Goal: Complete Application Form: Complete application form

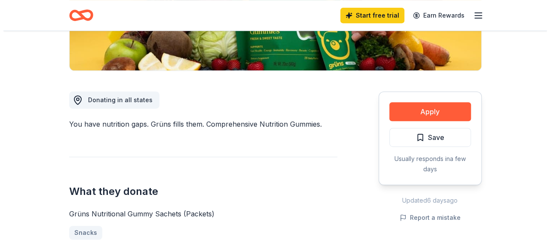
scroll to position [196, 0]
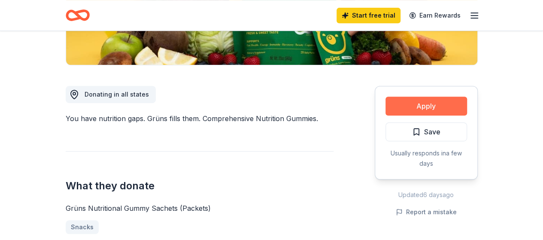
click at [420, 106] on button "Apply" at bounding box center [427, 106] width 82 height 19
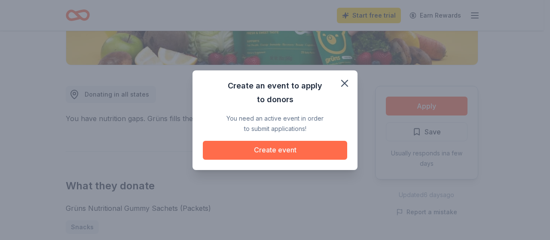
click at [284, 149] on button "Create event" at bounding box center [275, 150] width 144 height 19
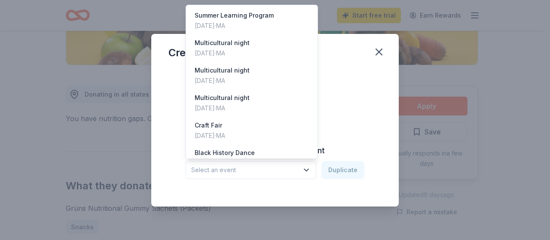
click at [308, 170] on icon "button" at bounding box center [306, 170] width 4 height 2
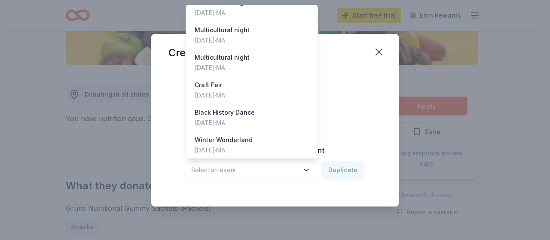
scroll to position [42, 0]
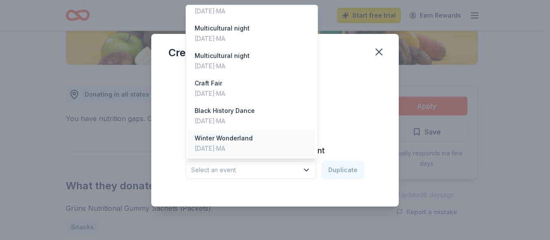
click at [237, 137] on div "Winter Wonderland" at bounding box center [223, 138] width 58 height 10
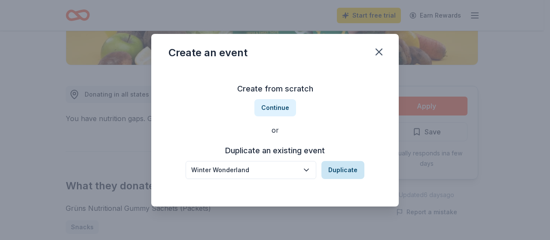
click at [337, 169] on button "Duplicate" at bounding box center [342, 170] width 43 height 18
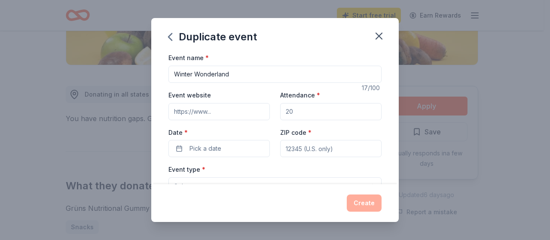
click at [296, 112] on input "Attendance *" at bounding box center [330, 111] width 101 height 17
type input "600"
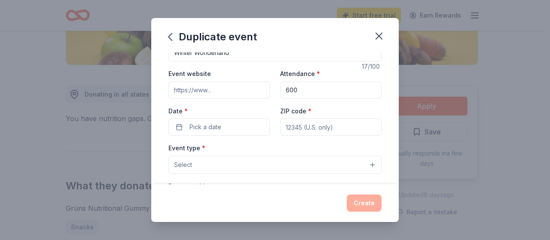
scroll to position [21, 0]
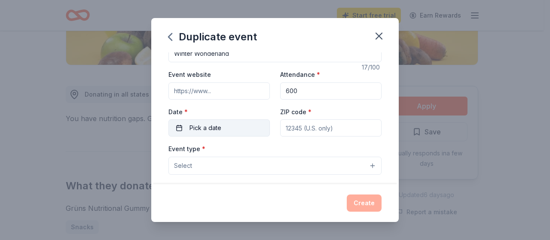
click at [240, 126] on button "Pick a date" at bounding box center [218, 127] width 101 height 17
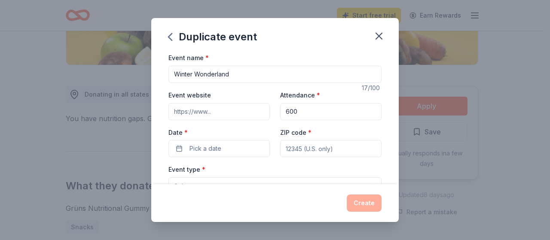
scroll to position [12, 0]
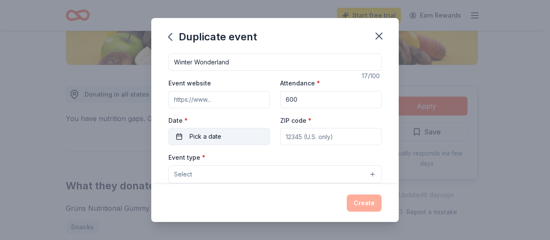
click at [179, 134] on button "Pick a date" at bounding box center [218, 136] width 101 height 17
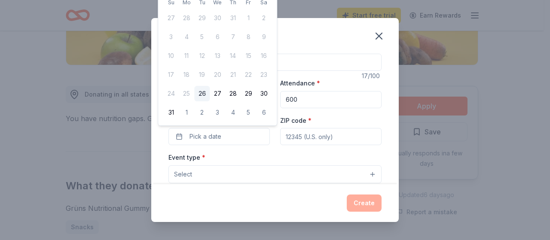
drag, startPoint x: 274, startPoint y: 23, endPoint x: 272, endPoint y: 37, distance: 14.3
click at [272, 37] on div "[DATE] Su Mo Tu We Th Fr Sa 27 28 29 30 31 1 2 3 4 5 6 7 8 9 10 11 12 13 14 15 …" at bounding box center [217, 50] width 118 height 152
drag, startPoint x: 270, startPoint y: 1, endPoint x: 270, endPoint y: 8, distance: 7.3
click at [270, 8] on table "Su Mo Tu We Th Fr Sa 27 28 29 30 31 1 2 3 4 5 6 7 8 9 10 11 12 13 14 15 16 17 1…" at bounding box center [217, 59] width 108 height 122
click at [342, 35] on div "Duplicate event" at bounding box center [274, 35] width 247 height 34
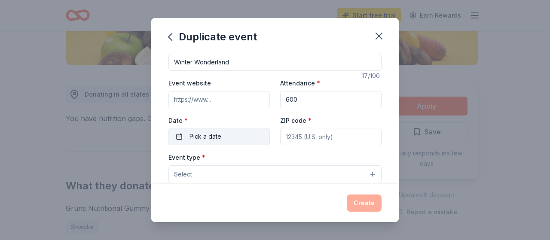
click at [194, 134] on span "Pick a date" at bounding box center [205, 136] width 32 height 10
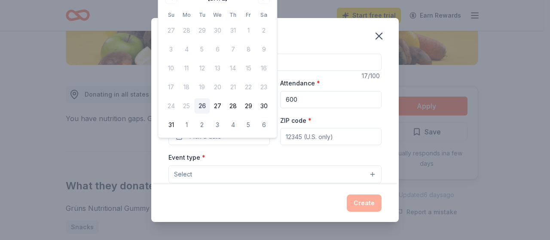
scroll to position [0, 0]
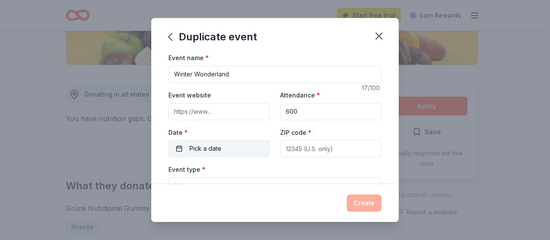
click at [218, 146] on span "Pick a date" at bounding box center [205, 148] width 32 height 10
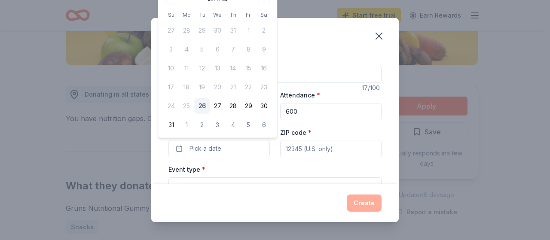
click at [273, 7] on div "[DATE] Su Mo Tu We Th Fr Sa 27 28 29 30 31 1 2 3 4 5 6 7 8 9 10 11 12 13 14 15 …" at bounding box center [217, 62] width 118 height 152
click at [274, 6] on div "[DATE] Su Mo Tu We Th Fr Sa 27 28 29 30 31 1 2 3 4 5 6 7 8 9 10 11 12 13 14 15 …" at bounding box center [217, 62] width 118 height 152
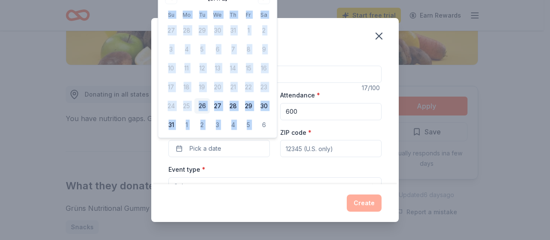
click at [273, 5] on div "[DATE] Su Mo Tu We Th Fr Sa 27 28 29 30 31 1 2 3 4 5 6 7 8 9 10 11 12 13 14 15 …" at bounding box center [217, 62] width 118 height 152
click at [234, 145] on button "Pick a date" at bounding box center [218, 148] width 101 height 17
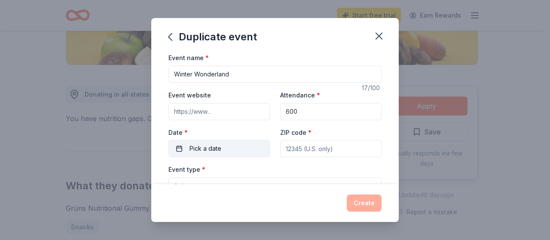
click at [234, 145] on button "Pick a date" at bounding box center [218, 148] width 101 height 17
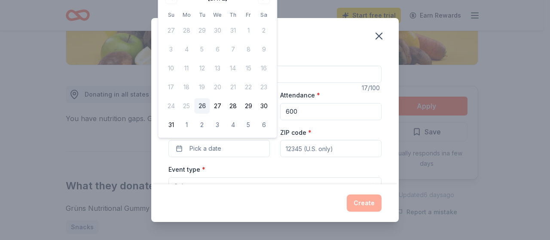
click at [217, 68] on td "13" at bounding box center [217, 68] width 15 height 15
click at [263, 124] on button "6" at bounding box center [263, 124] width 15 height 15
click at [258, 147] on span "button" at bounding box center [260, 148] width 10 height 10
click at [179, 148] on button "Pick a date" at bounding box center [218, 148] width 101 height 17
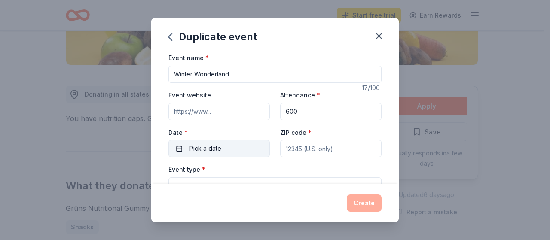
click at [179, 148] on button "Pick a date" at bounding box center [218, 148] width 101 height 17
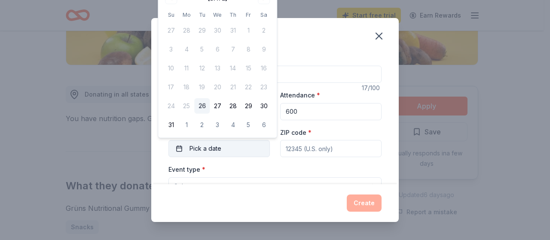
click at [179, 147] on button "Pick a date" at bounding box center [218, 148] width 101 height 17
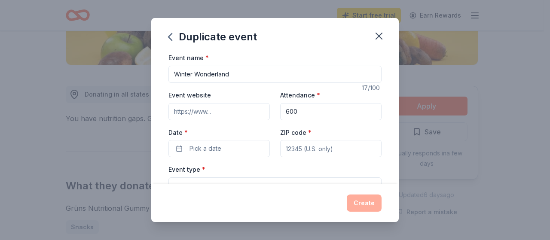
click at [328, 151] on input "ZIP code *" at bounding box center [330, 148] width 101 height 17
type input "[STREET_ADDRESS]"
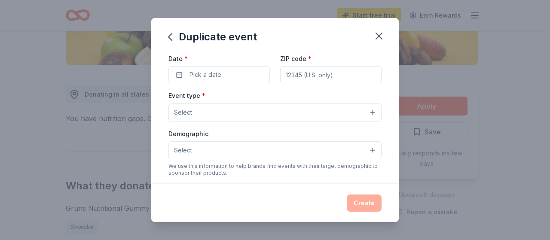
scroll to position [97, 0]
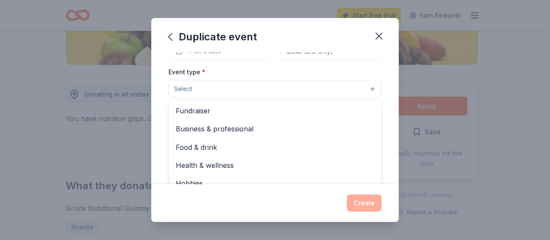
click at [367, 88] on button "Select" at bounding box center [274, 89] width 213 height 18
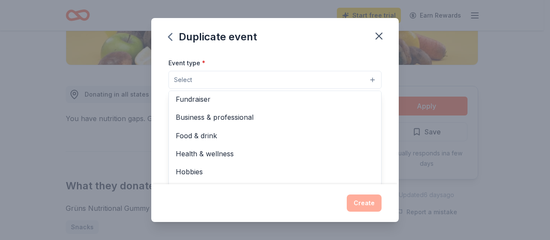
scroll to position [2, 0]
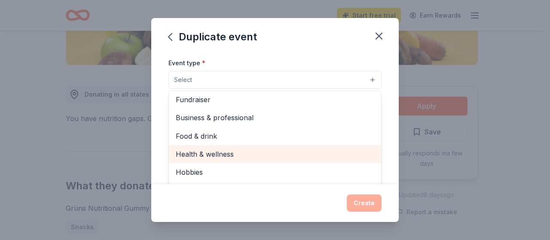
click at [210, 152] on span "Health & wellness" at bounding box center [275, 154] width 198 height 11
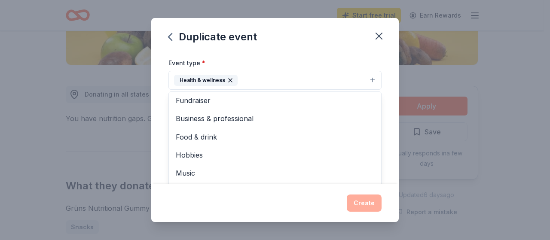
click at [379, 39] on div "Duplicate event Event name * Winter Wonderland 17 /100 Event website Attendance…" at bounding box center [274, 120] width 247 height 204
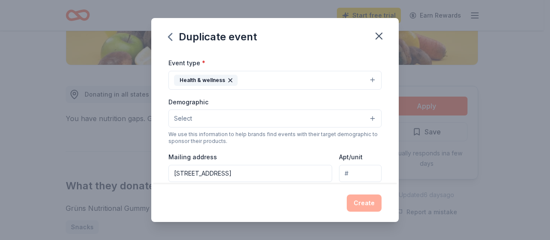
drag, startPoint x: 380, startPoint y: 37, endPoint x: 342, endPoint y: 44, distance: 38.4
click at [380, 37] on icon "button" at bounding box center [379, 36] width 6 height 6
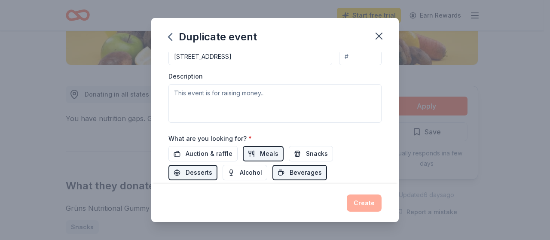
scroll to position [228, 0]
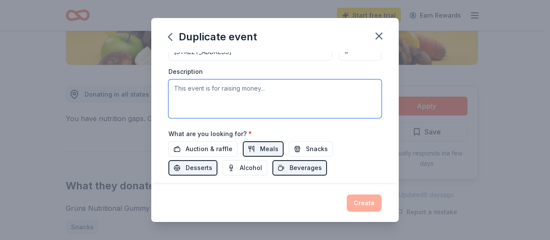
click at [221, 87] on textarea at bounding box center [274, 98] width 213 height 39
type textarea "This event is a community food, coat, glove, hat and personal care giveaway."
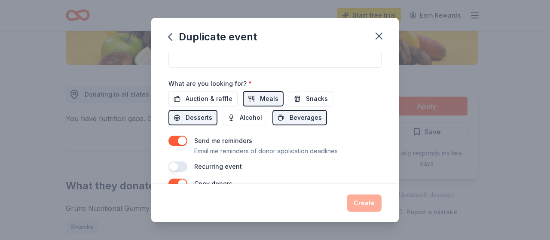
scroll to position [277, 0]
click at [314, 96] on span "Snacks" at bounding box center [317, 99] width 22 height 10
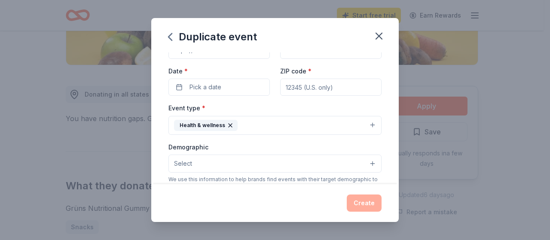
scroll to position [74, 0]
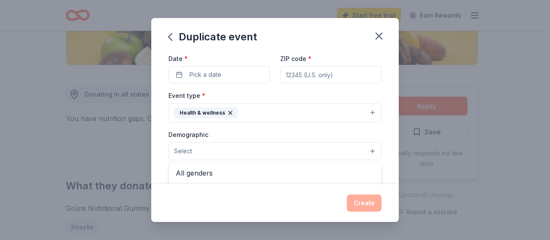
click at [368, 148] on button "Select" at bounding box center [274, 151] width 213 height 18
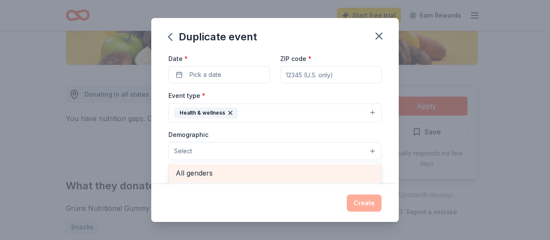
click at [200, 170] on span "All genders" at bounding box center [275, 172] width 198 height 11
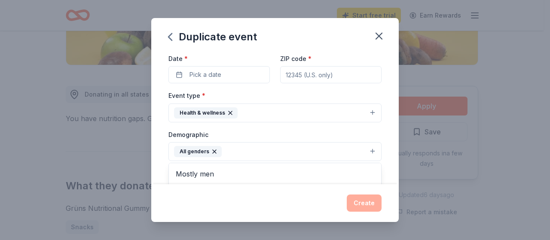
click at [250, 76] on div "Event name * Winter Wonderland 17 /100 Event website Attendance * 600 Date * Pi…" at bounding box center [274, 178] width 213 height 398
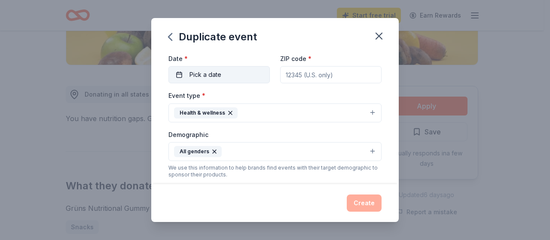
click at [223, 71] on button "Pick a date" at bounding box center [218, 74] width 101 height 17
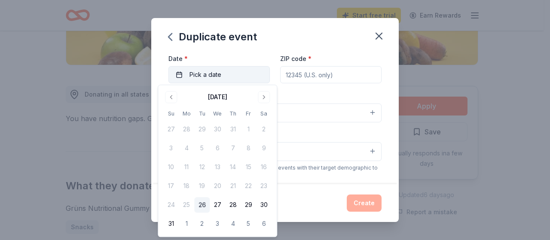
click at [222, 72] on button "Pick a date" at bounding box center [218, 74] width 101 height 17
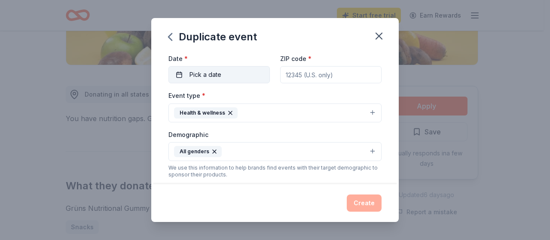
click at [222, 72] on button "Pick a date" at bounding box center [218, 74] width 101 height 17
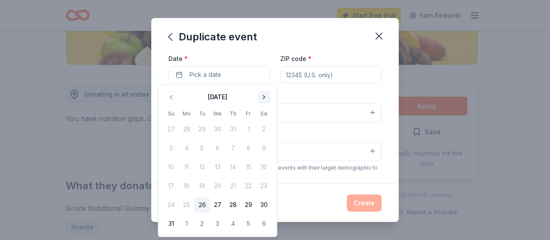
click at [266, 97] on button "Go to next month" at bounding box center [264, 97] width 12 height 12
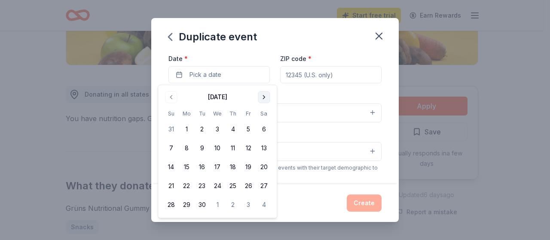
click at [264, 95] on button "Go to next month" at bounding box center [264, 97] width 12 height 12
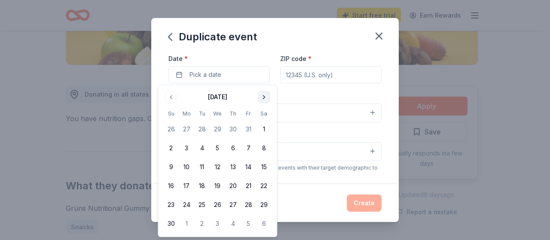
click at [264, 95] on button "Go to next month" at bounding box center [264, 97] width 12 height 12
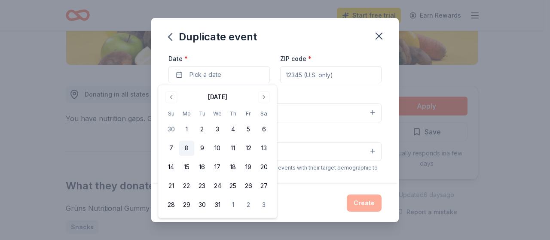
click at [185, 147] on button "8" at bounding box center [186, 148] width 15 height 15
click at [374, 118] on div "Event name * Winter Wonderland 17 /100 Event website Attendance * 600 Date * [D…" at bounding box center [274, 117] width 247 height 131
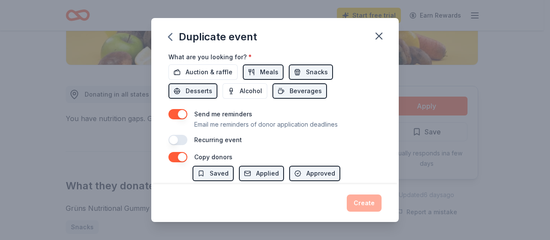
scroll to position [365, 0]
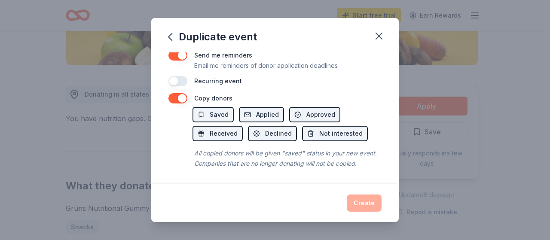
click at [362, 206] on div "Create" at bounding box center [274, 202] width 213 height 17
click at [224, 109] on span "Saved" at bounding box center [219, 114] width 19 height 10
click at [181, 76] on button "button" at bounding box center [177, 81] width 19 height 10
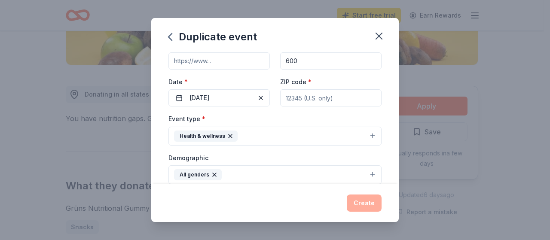
scroll to position [52, 0]
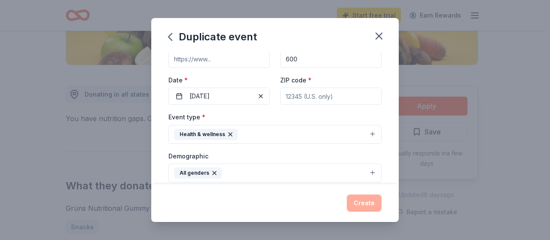
click at [314, 96] on input "ZIP code *" at bounding box center [330, 96] width 101 height 17
drag, startPoint x: 362, startPoint y: 94, endPoint x: 356, endPoint y: 96, distance: 6.4
click at [361, 95] on input "ZIP code *" at bounding box center [330, 96] width 101 height 17
click at [328, 94] on input "ZIP code *" at bounding box center [330, 96] width 101 height 17
type input "01108"
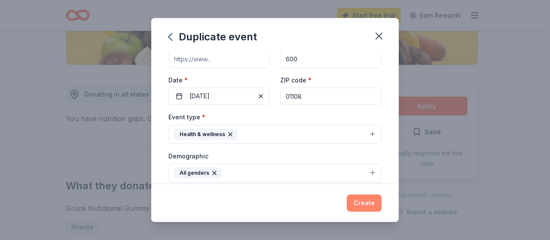
click at [367, 197] on button "Create" at bounding box center [363, 202] width 35 height 17
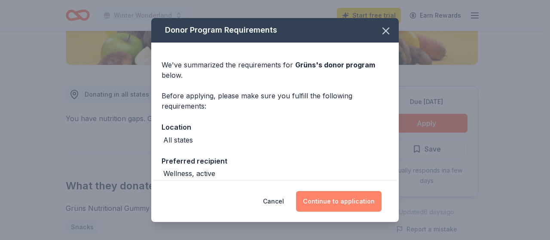
click at [347, 198] on button "Continue to application" at bounding box center [338, 201] width 85 height 21
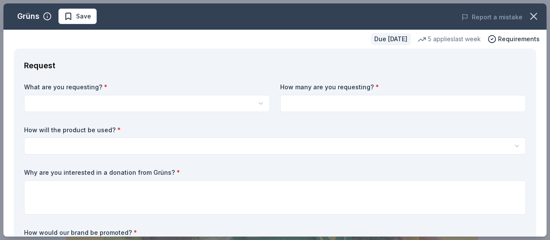
click at [200, 102] on html "Winter Wonderland Start free trial Earn Rewards Due [DATE] Share Grüns New 5 ap…" at bounding box center [275, 120] width 550 height 240
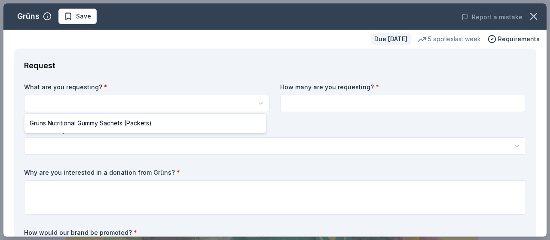
select select "Grüns Nutritional Gummy Sachets (Packets)"
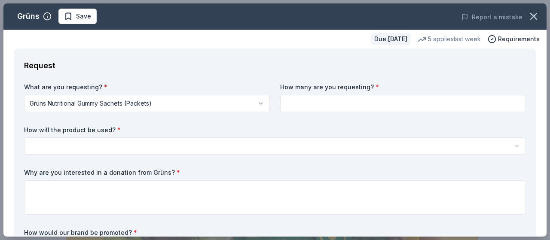
click at [318, 103] on input at bounding box center [403, 103] width 246 height 17
type input "300"
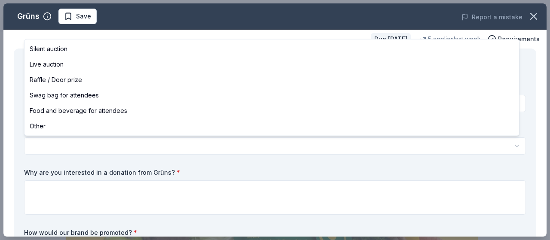
click at [64, 146] on html "Winter Wonderland Save Apply Due [DATE] Share Grüns New 5 applies last week Sha…" at bounding box center [275, 120] width 550 height 240
select select "swagBag"
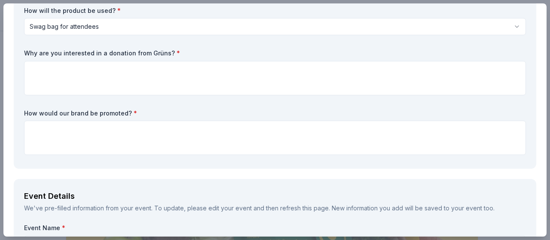
scroll to position [123, 0]
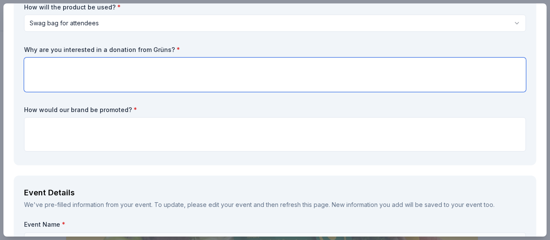
click at [159, 70] on textarea at bounding box center [274, 75] width 501 height 34
type textarea "we are interested in the health and well being of our community."
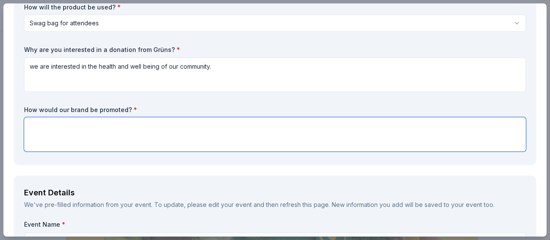
click at [91, 123] on textarea at bounding box center [274, 134] width 501 height 34
type textarea "through social media, school news letter, and our class dojo."
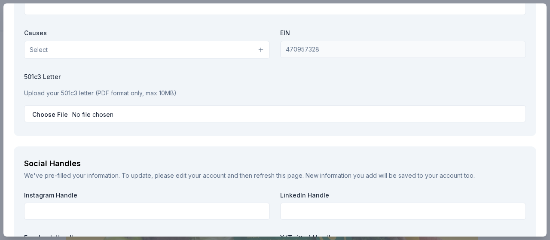
scroll to position [950, 0]
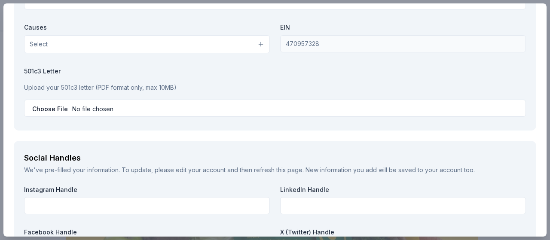
drag, startPoint x: 538, startPoint y: 177, endPoint x: 538, endPoint y: 187, distance: 9.4
drag, startPoint x: 547, startPoint y: 185, endPoint x: 350, endPoint y: 41, distance: 243.6
click at [543, 195] on div "Grüns Save Report a mistake Due [DATE] 5 applies last week Requirements Request…" at bounding box center [275, 120] width 550 height 240
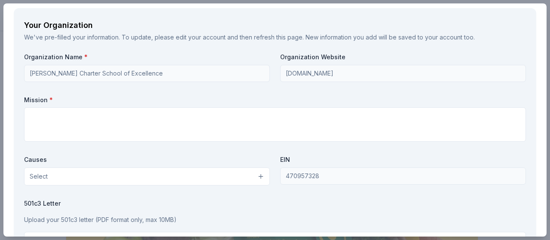
scroll to position [820, 0]
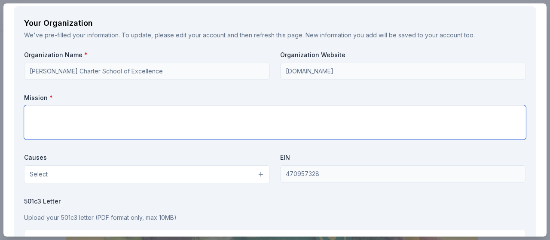
paste textarea "[PERSON_NAME] Charter School of Excellence prepares kindergarten through fifth …"
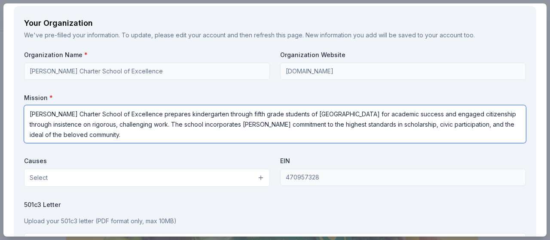
type textarea "[PERSON_NAME] Charter School of Excellence prepares kindergarten through fifth …"
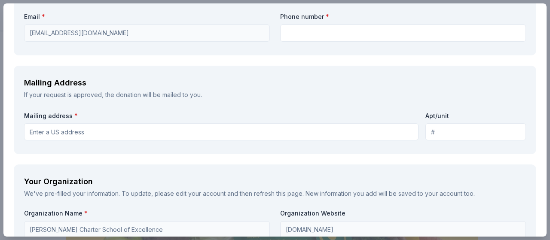
scroll to position [657, 0]
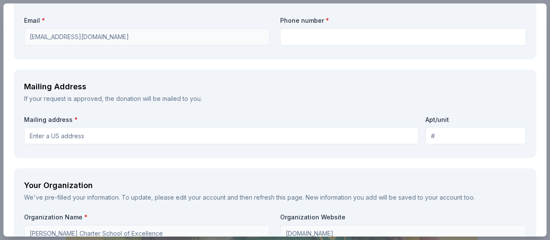
click at [89, 135] on input "Mailing address *" at bounding box center [221, 135] width 394 height 17
type input "[STREET_ADDRESS]"
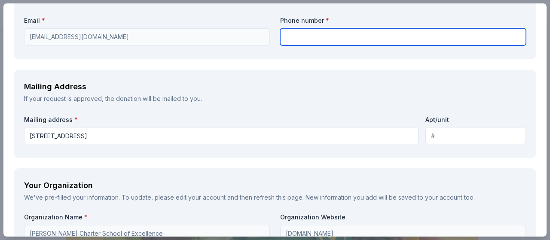
type input "4132147806"
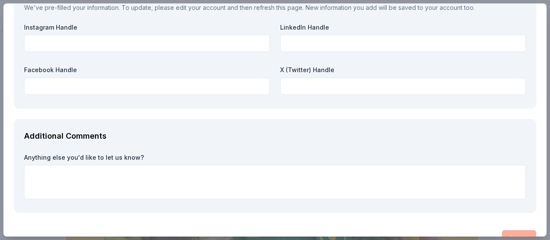
scroll to position [1135, 0]
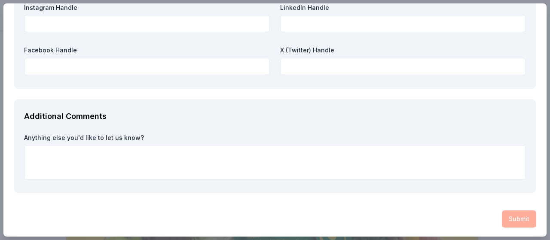
click at [517, 217] on div "Submit" at bounding box center [275, 218] width 522 height 17
click at [516, 216] on div "Submit" at bounding box center [275, 218] width 522 height 17
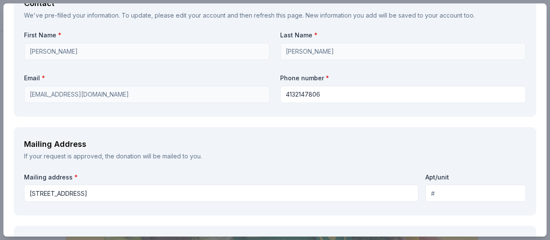
scroll to position [620, 0]
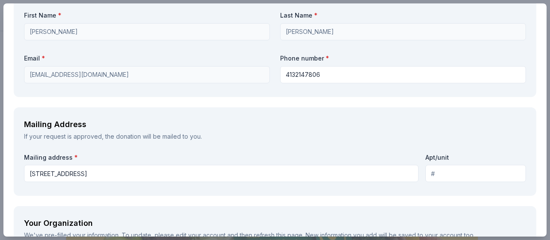
click at [231, 176] on input "[STREET_ADDRESS]" at bounding box center [221, 173] width 394 height 17
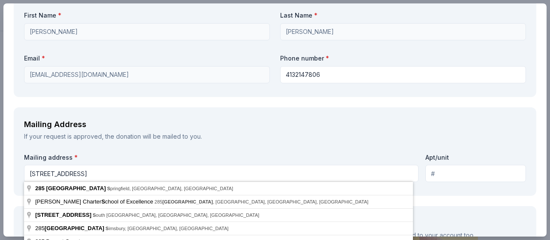
type input "[STREET_ADDRESS]"
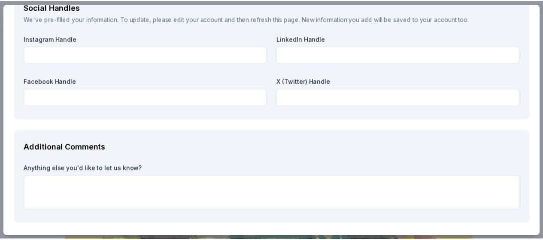
scroll to position [1135, 0]
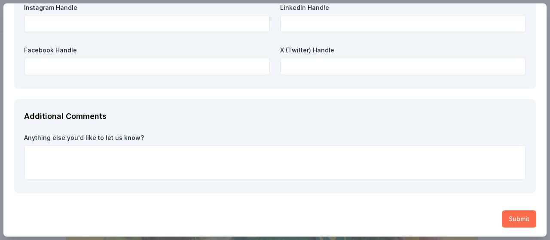
click at [522, 217] on button "Submit" at bounding box center [518, 218] width 34 height 17
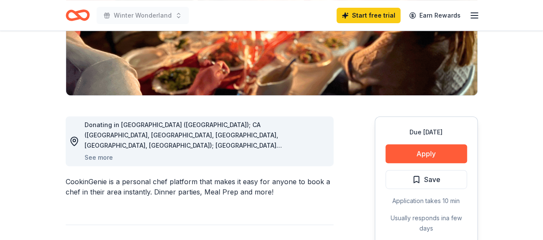
scroll to position [167, 0]
